Goal: Task Accomplishment & Management: Manage account settings

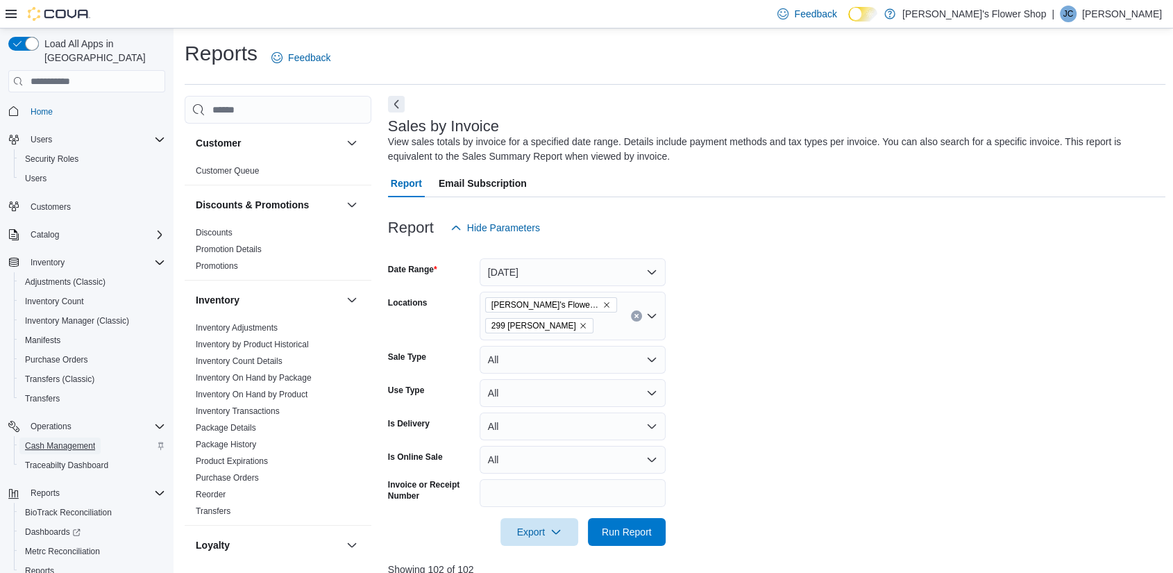
click at [92, 440] on span "Cash Management" at bounding box center [60, 445] width 70 height 11
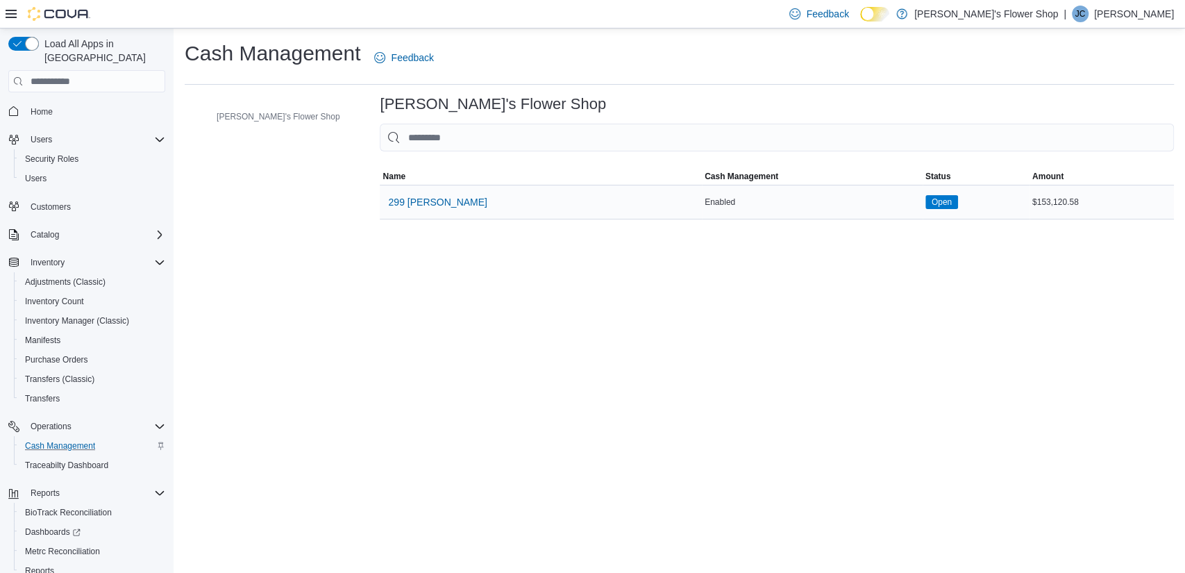
click at [931, 208] on span "Open" at bounding box center [941, 202] width 20 height 12
click at [399, 200] on span "299 [PERSON_NAME]" at bounding box center [437, 202] width 99 height 14
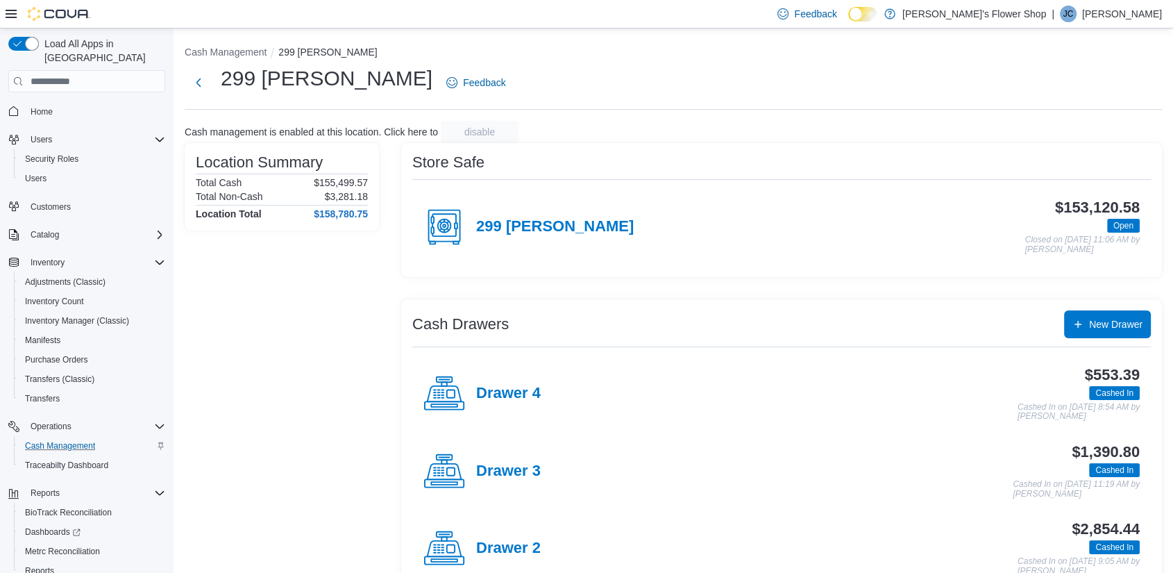
scroll to position [39, 0]
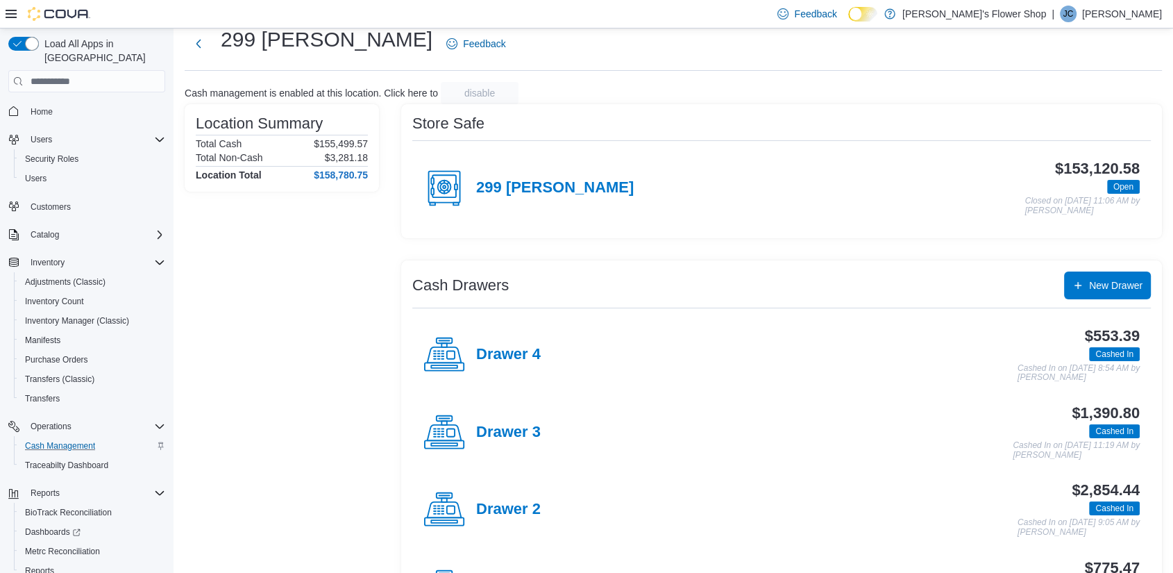
click at [1162, 416] on div "Cash Drawers New Drawer Drawer 4 $553.39 Cashed In Cashed In on [DATE] 8:54 AM …" at bounding box center [781, 448] width 761 height 377
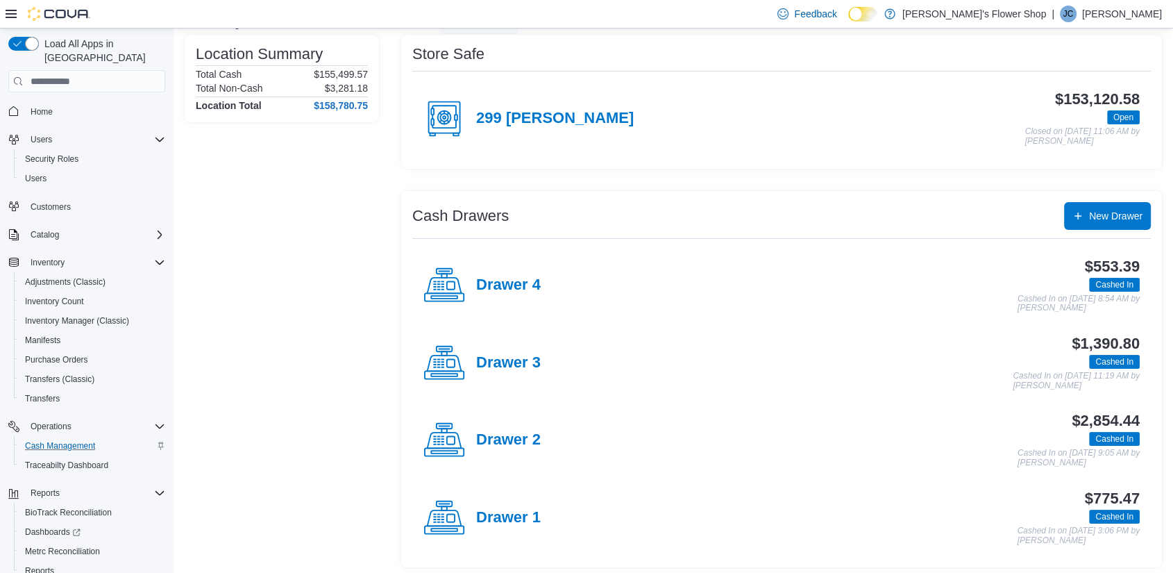
scroll to position [113, 0]
